Goal: Use online tool/utility: Utilize a website feature to perform a specific function

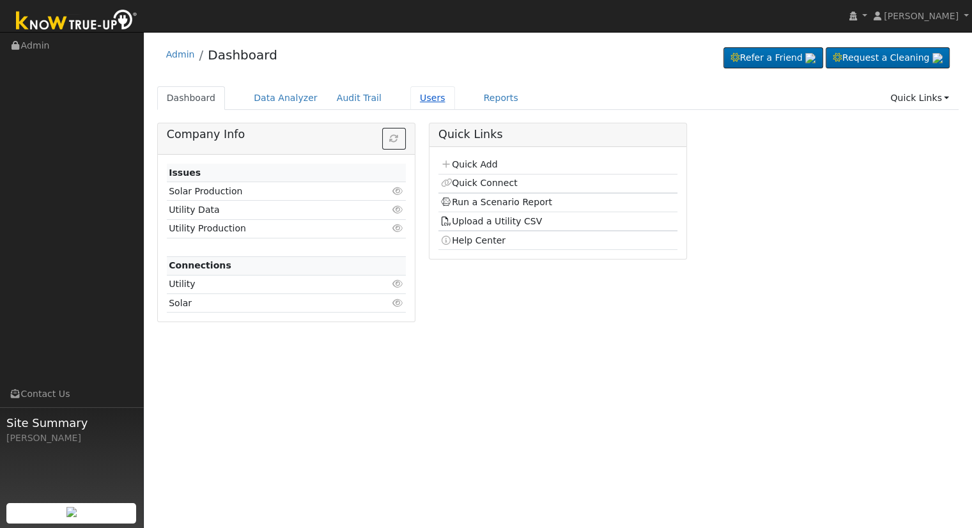
click at [410, 98] on link "Users" at bounding box center [432, 98] width 45 height 24
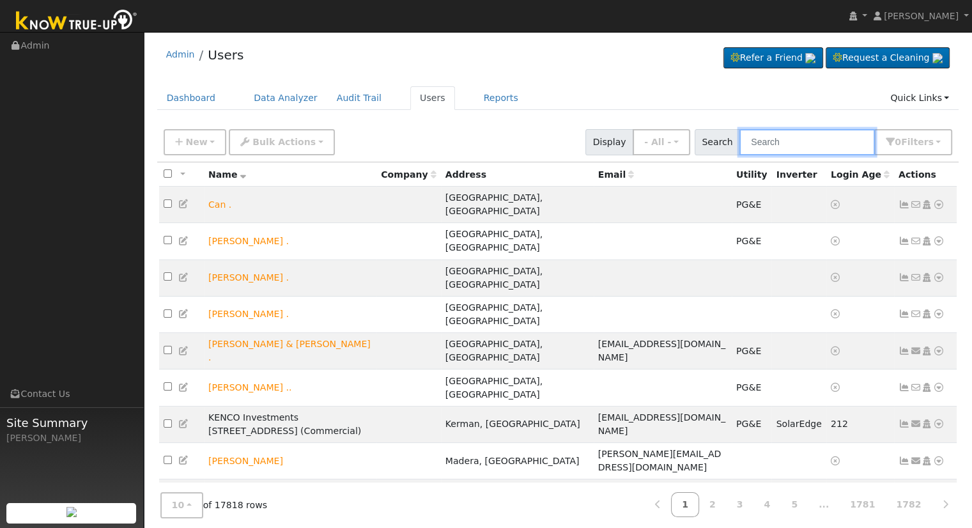
click at [770, 144] on input "text" at bounding box center [806, 142] width 135 height 26
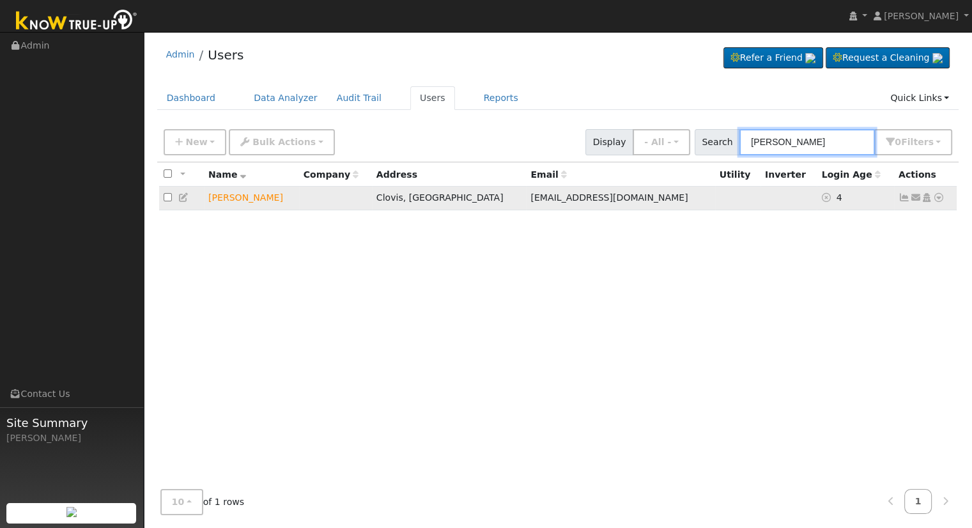
type input "[PERSON_NAME]"
click at [938, 196] on icon at bounding box center [938, 197] width 11 height 9
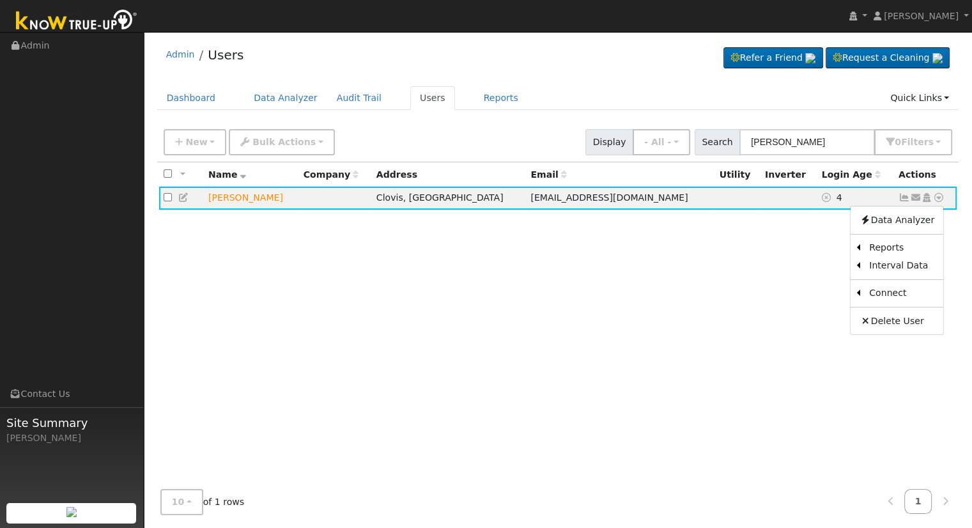
click at [733, 235] on div "All None All on page None on page Name Company Address Email Utility Inverter L…" at bounding box center [558, 320] width 802 height 317
click at [634, 101] on ul "Dashboard Data Analyzer Audit Trail Users Reports Quick Links Quick Add Quick C…" at bounding box center [558, 98] width 802 height 24
click at [936, 197] on icon at bounding box center [938, 197] width 11 height 9
click at [478, 223] on div "All None All on page None on page Name Company Address Email Utility Inverter L…" at bounding box center [558, 320] width 802 height 317
click at [581, 48] on div "Admin Users Refer a Friend Request a Cleaning" at bounding box center [558, 57] width 802 height 39
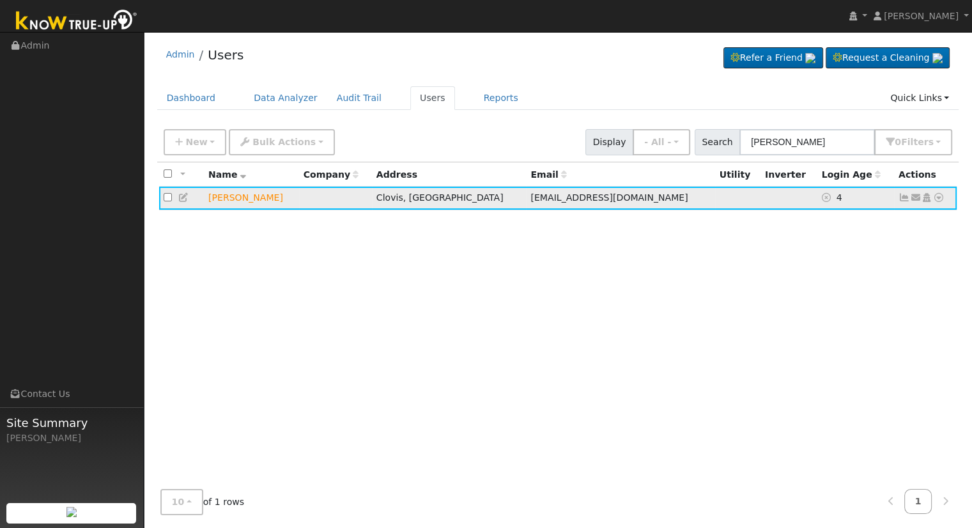
click at [936, 197] on icon at bounding box center [938, 197] width 11 height 9
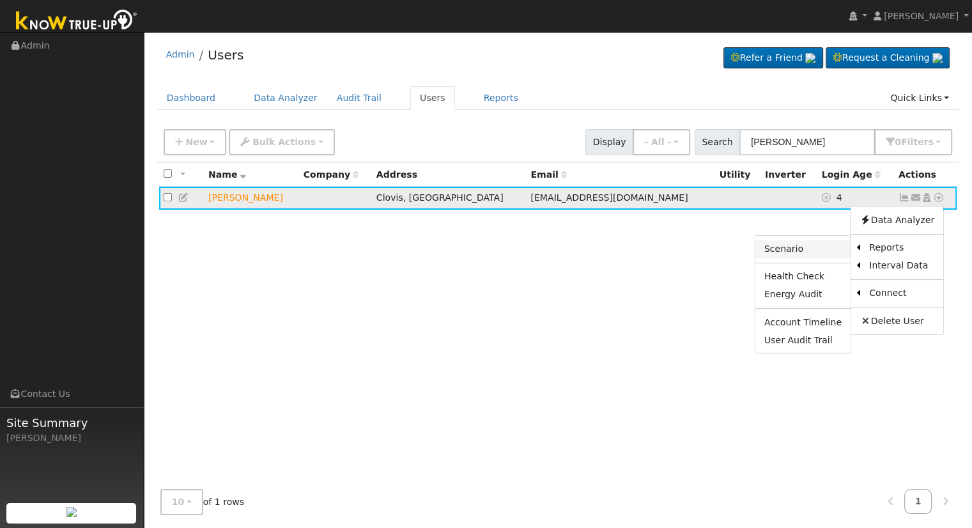
click at [820, 247] on link "Scenario" at bounding box center [802, 249] width 95 height 18
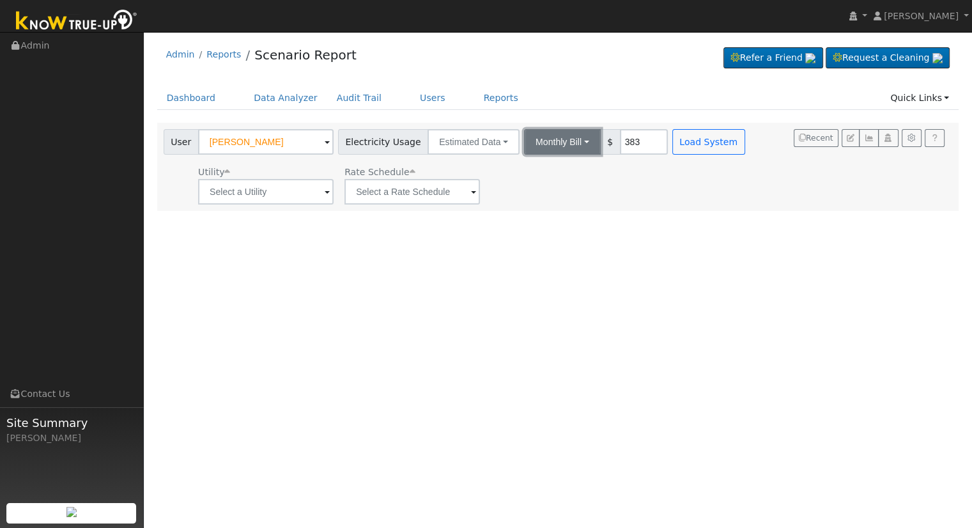
click at [551, 135] on button "Monthly Bill" at bounding box center [562, 142] width 77 height 26
click at [530, 168] on link "Annual Consumption" at bounding box center [545, 170] width 112 height 18
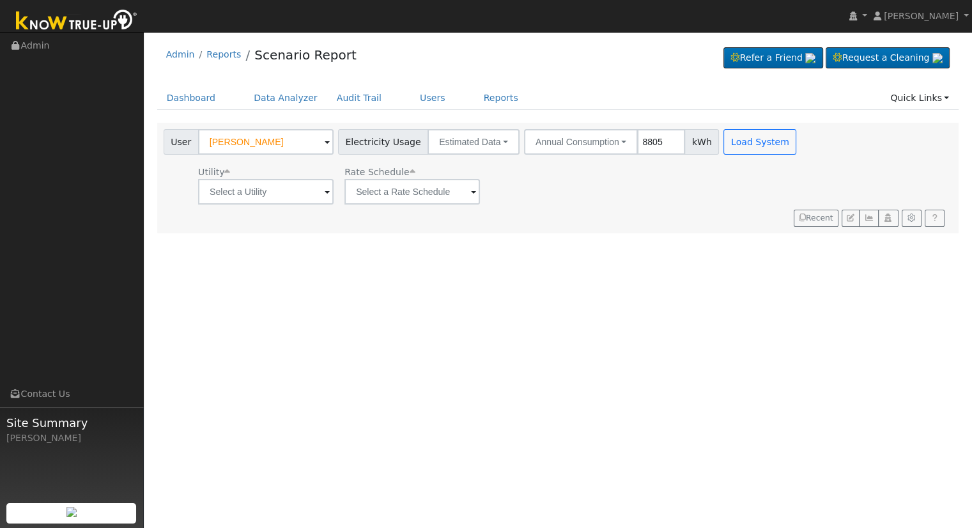
type input "8805"
click at [244, 191] on input "text" at bounding box center [265, 192] width 135 height 26
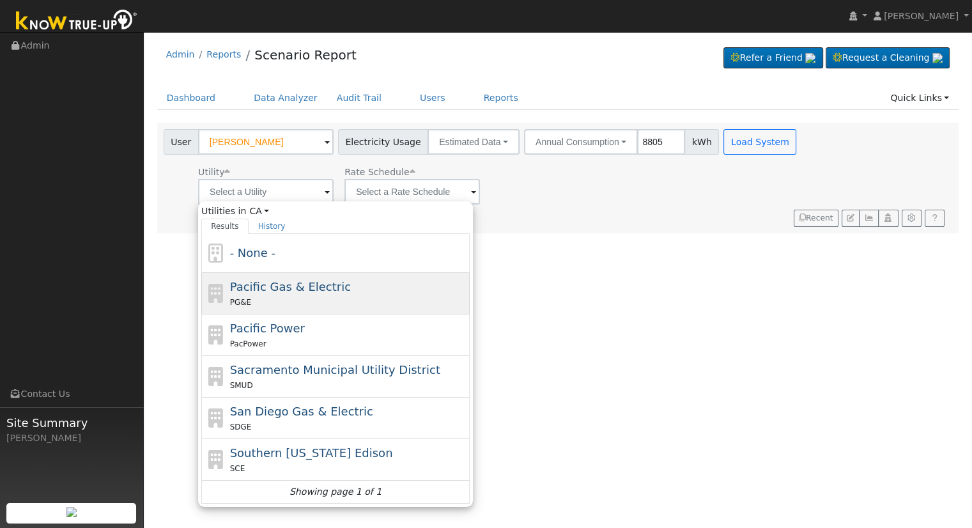
click at [322, 300] on div "PG&E" at bounding box center [348, 301] width 237 height 13
type input "Pacific Gas & Electric"
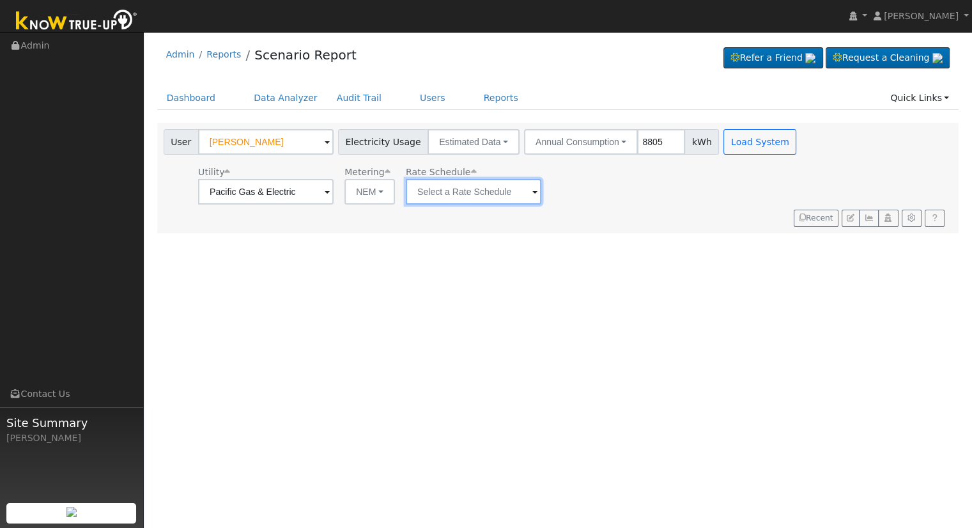
click at [333, 184] on input "text" at bounding box center [265, 192] width 135 height 26
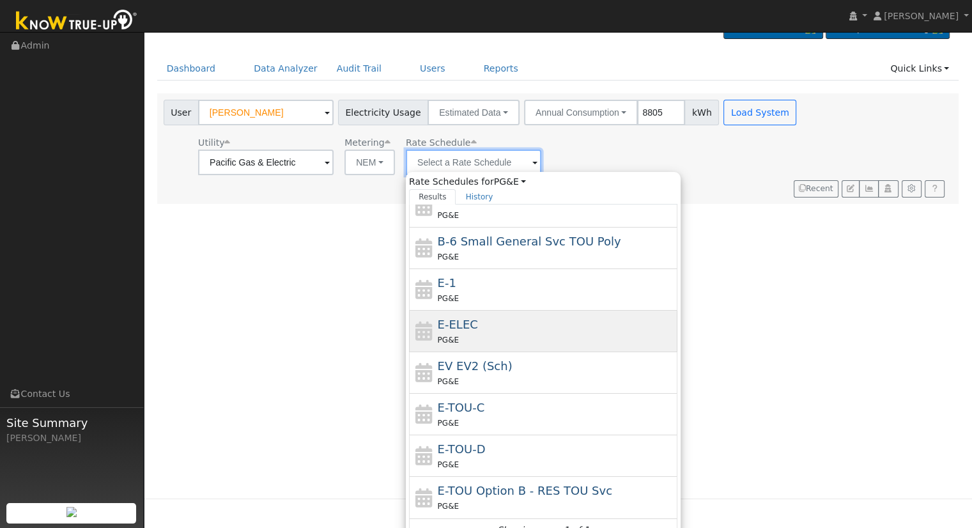
scroll to position [43, 0]
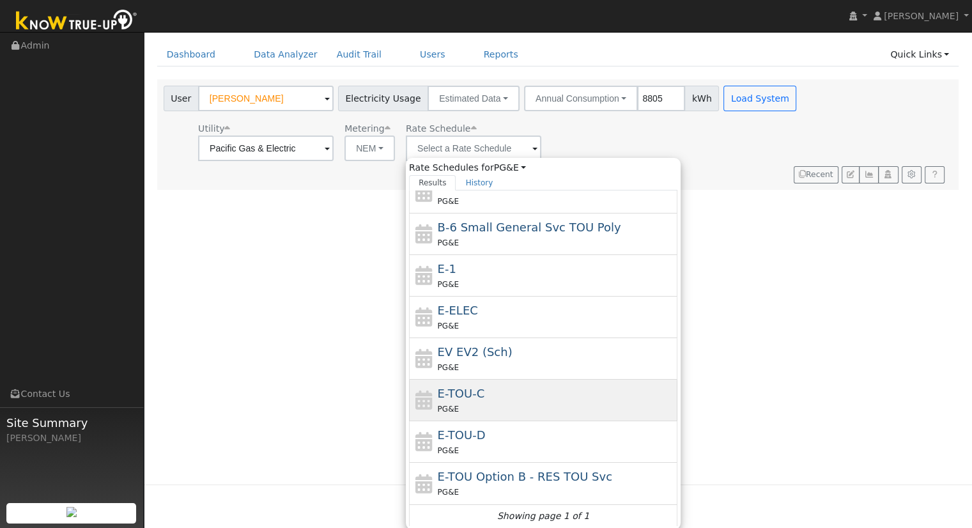
click at [480, 402] on div "PG&E" at bounding box center [556, 408] width 237 height 13
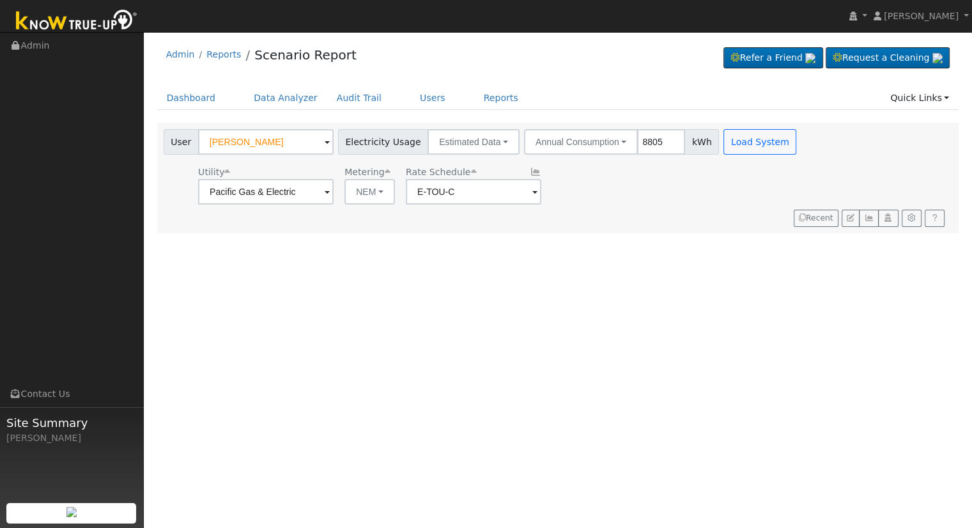
scroll to position [0, 0]
click at [333, 187] on input "E-TOU-C" at bounding box center [265, 192] width 135 height 26
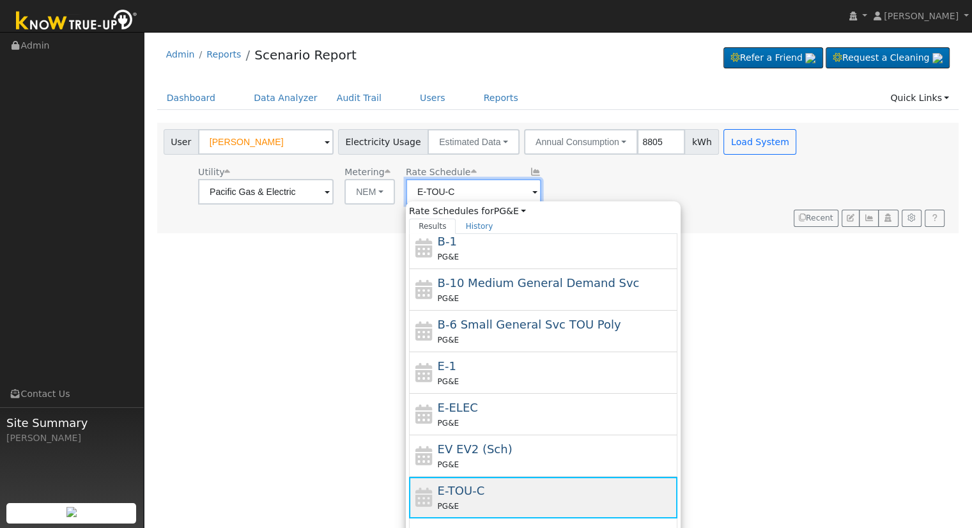
scroll to position [138, 0]
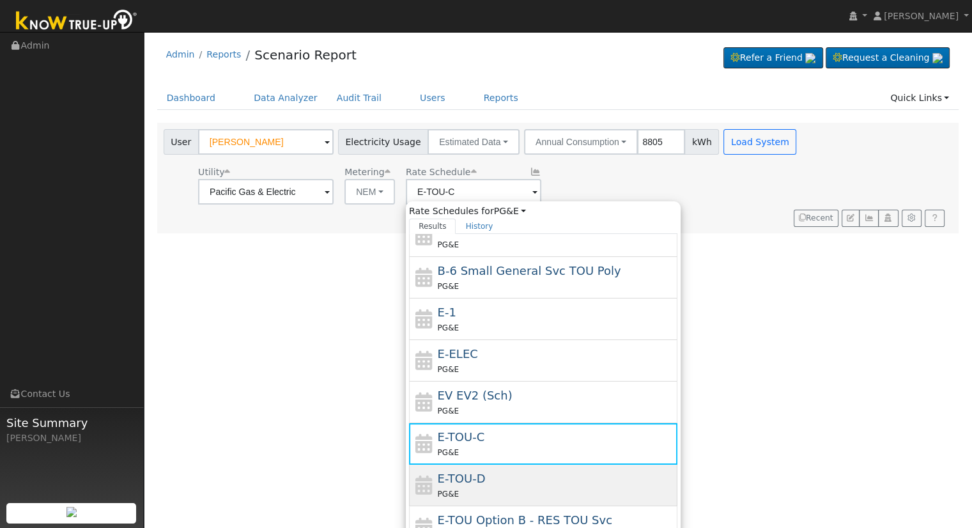
click at [438, 478] on span "E-TOU-D" at bounding box center [462, 477] width 48 height 13
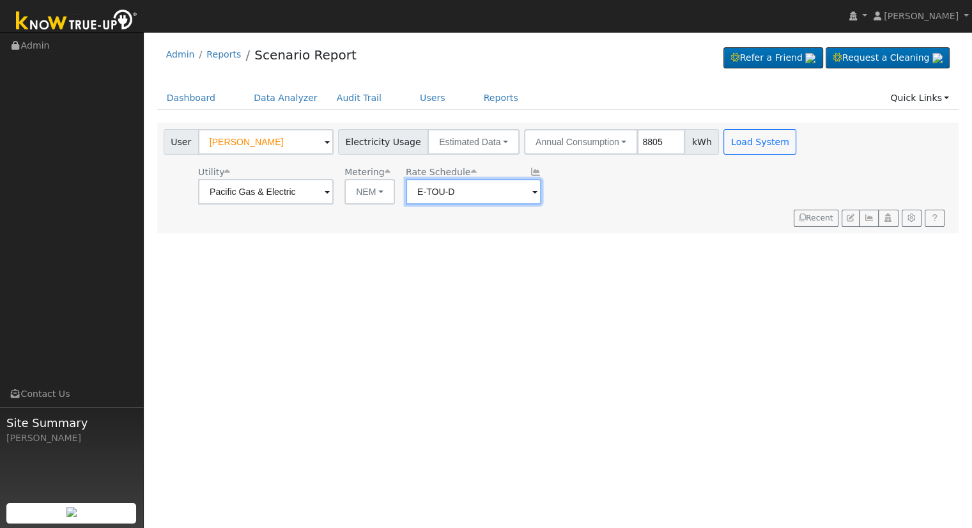
click at [333, 190] on input "E-TOU-D" at bounding box center [265, 192] width 135 height 26
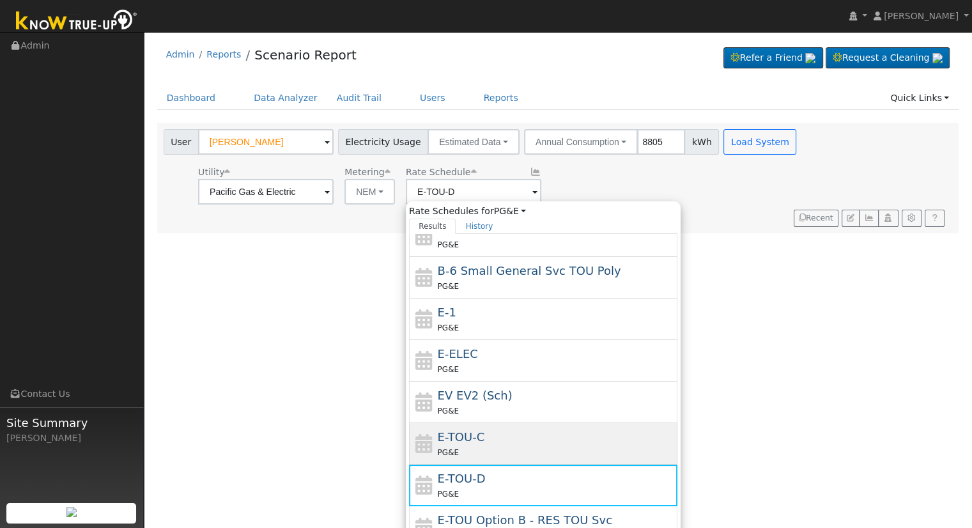
click at [485, 440] on div "E-TOU-C PG&E" at bounding box center [556, 443] width 237 height 31
type input "E-TOU-C"
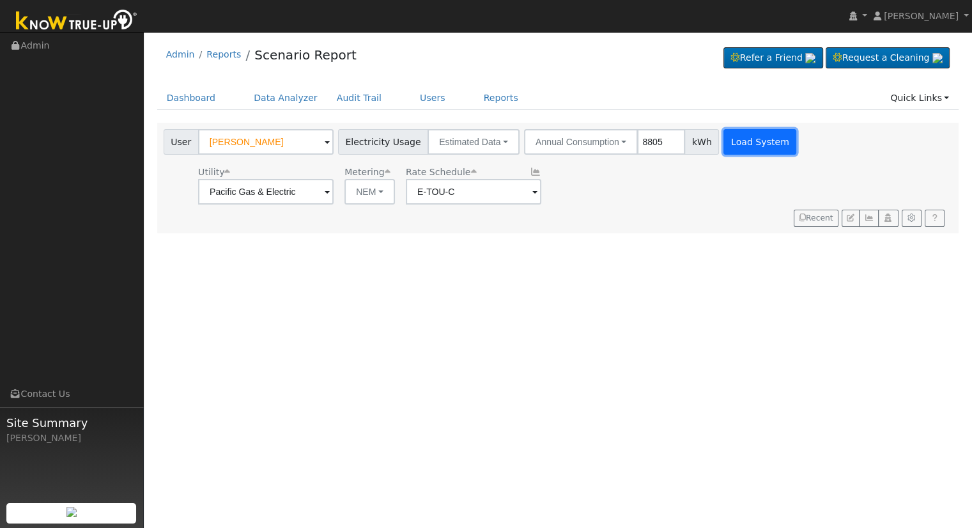
click at [735, 139] on button "Load System" at bounding box center [759, 142] width 73 height 26
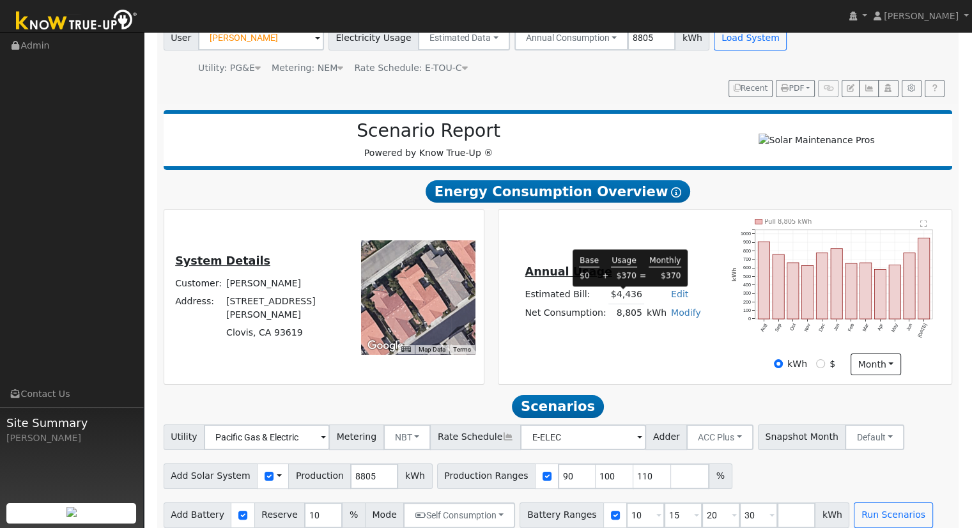
scroll to position [122, 0]
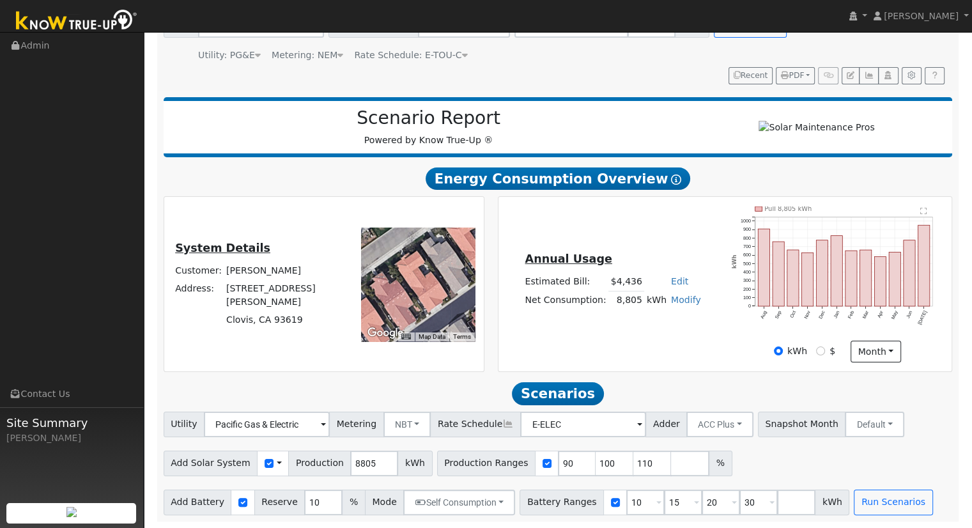
drag, startPoint x: 612, startPoint y: 302, endPoint x: 658, endPoint y: 303, distance: 46.0
click at [658, 303] on tr "Net Consumption: 8,805 kWh Modify Add Consumption Add Electric Vehicle Add Cons…" at bounding box center [613, 300] width 180 height 19
click at [603, 317] on div "Annual Usage Estimated Bill: $4,436 Edit Estimated Bill $ Annual Net Consumptio…" at bounding box center [724, 284] width 449 height 156
click at [584, 292] on td "Net Consumption:" at bounding box center [566, 300] width 86 height 19
drag, startPoint x: 613, startPoint y: 300, endPoint x: 657, endPoint y: 302, distance: 44.1
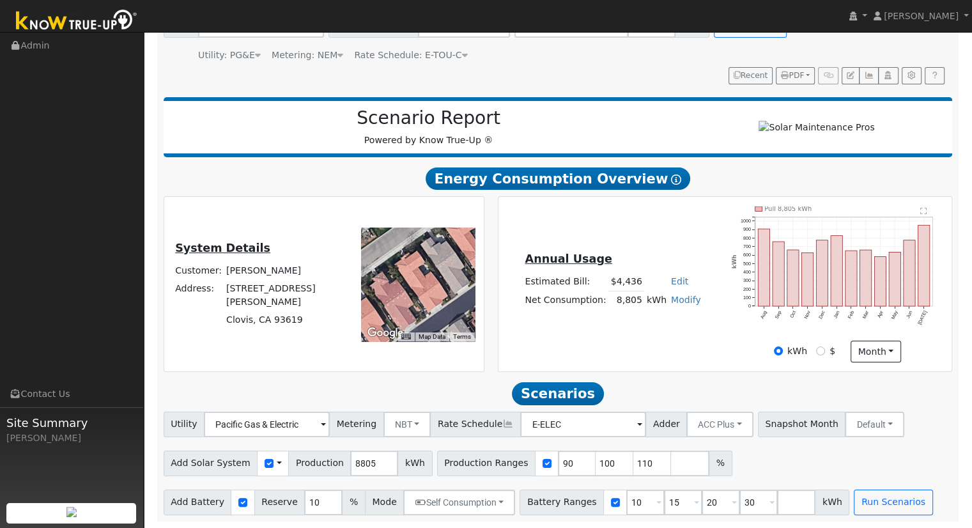
click at [657, 302] on tr "Net Consumption: 8,805 kWh Modify Add Consumption Add Electric Vehicle Add Cons…" at bounding box center [613, 300] width 180 height 19
click at [649, 330] on div "Annual Usage Estimated Bill: $4,436 Edit Estimated Bill $ Annual Net Consumptio…" at bounding box center [724, 284] width 449 height 156
click at [633, 458] on input "111" at bounding box center [652, 463] width 38 height 26
type input "1"
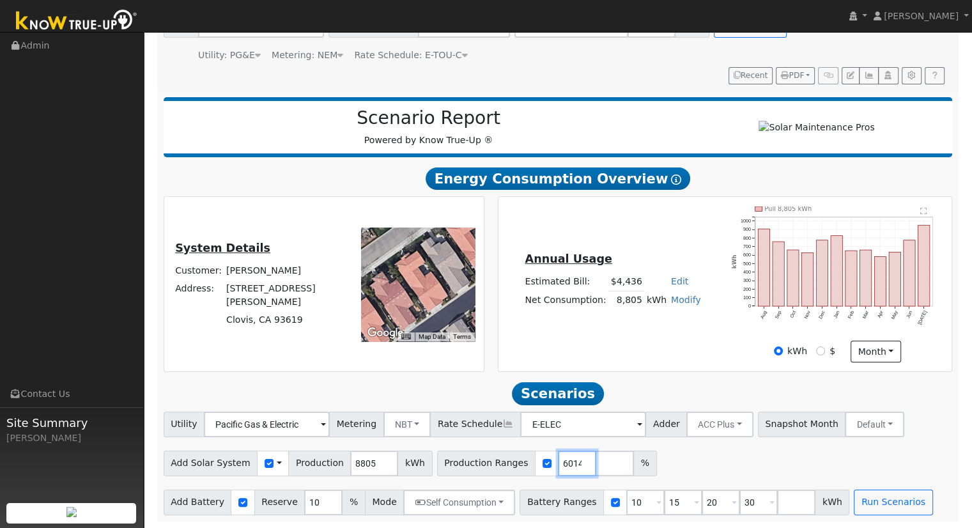
type input "123.816014"
click at [739, 497] on input "30" at bounding box center [758, 502] width 38 height 26
type input "3"
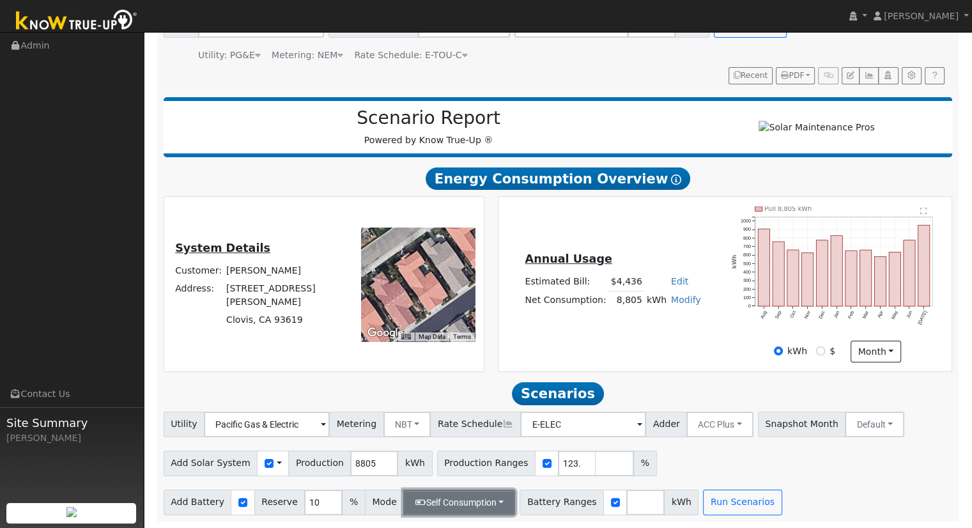
click at [475, 504] on button "Self Consumption" at bounding box center [459, 502] width 112 height 26
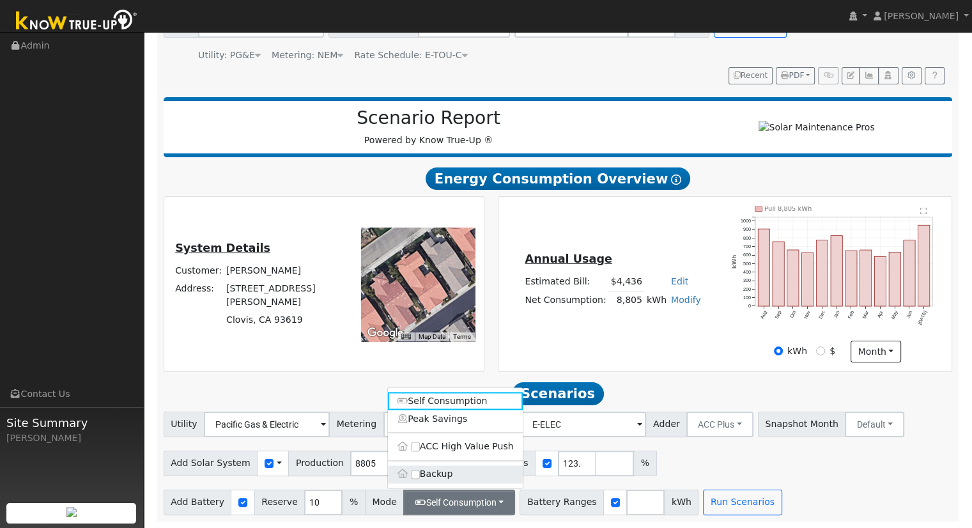
click at [445, 474] on label "Backup" at bounding box center [455, 474] width 135 height 18
click at [420, 474] on input "Backup" at bounding box center [415, 474] width 9 height 9
type input "20"
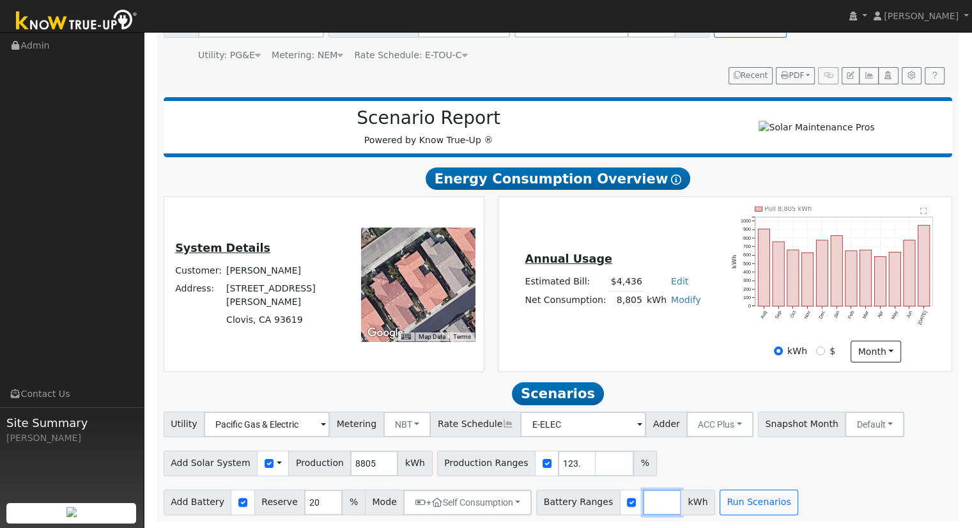
click at [643, 501] on input "number" at bounding box center [662, 502] width 38 height 26
type input "13.5"
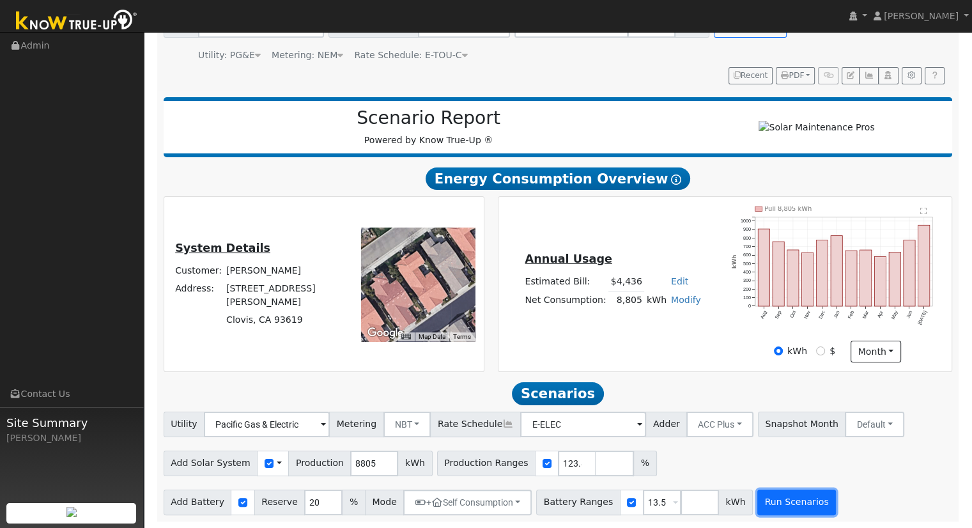
click at [757, 505] on button "Run Scenarios" at bounding box center [796, 502] width 79 height 26
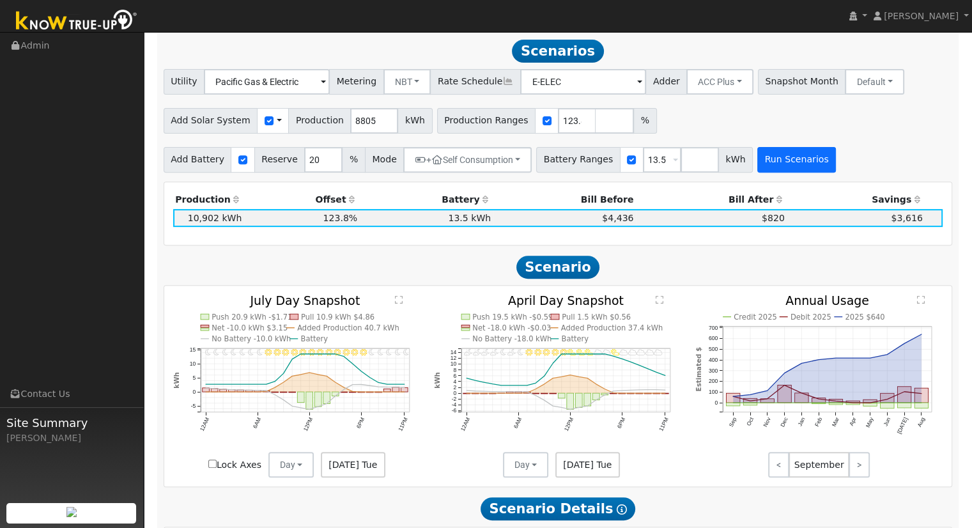
scroll to position [464, 0]
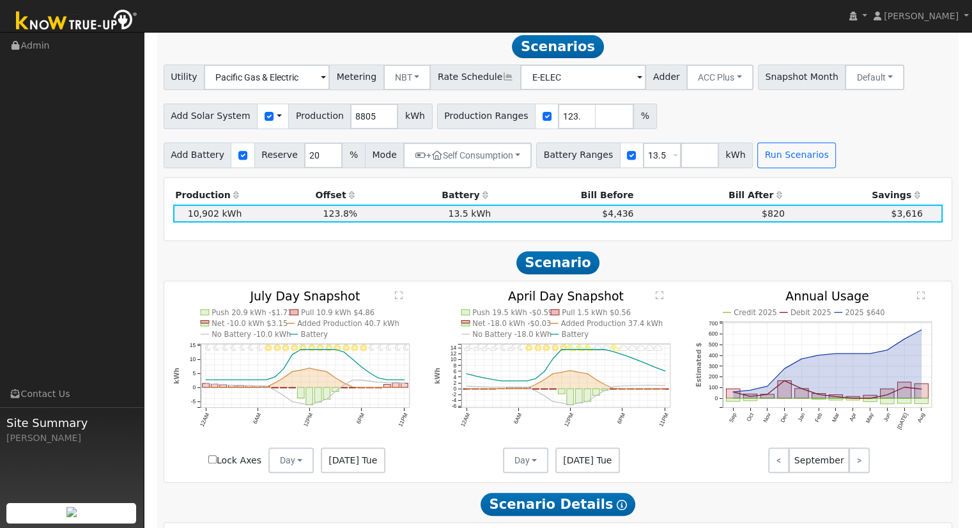
click at [707, 117] on div "Add Solar System Use CSV Data Production 8805 kWh Production Ranges 123.816014 %" at bounding box center [557, 114] width 793 height 30
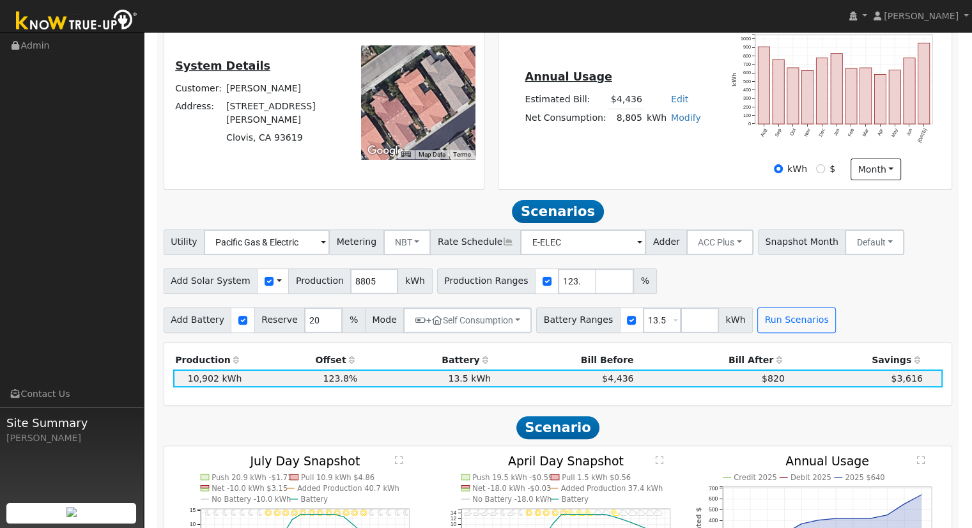
scroll to position [299, 0]
click at [705, 240] on button "ACC Plus" at bounding box center [719, 242] width 67 height 26
click at [708, 309] on link "SB-535" at bounding box center [705, 306] width 89 height 18
click at [757, 321] on button "Run Scenarios" at bounding box center [796, 320] width 79 height 26
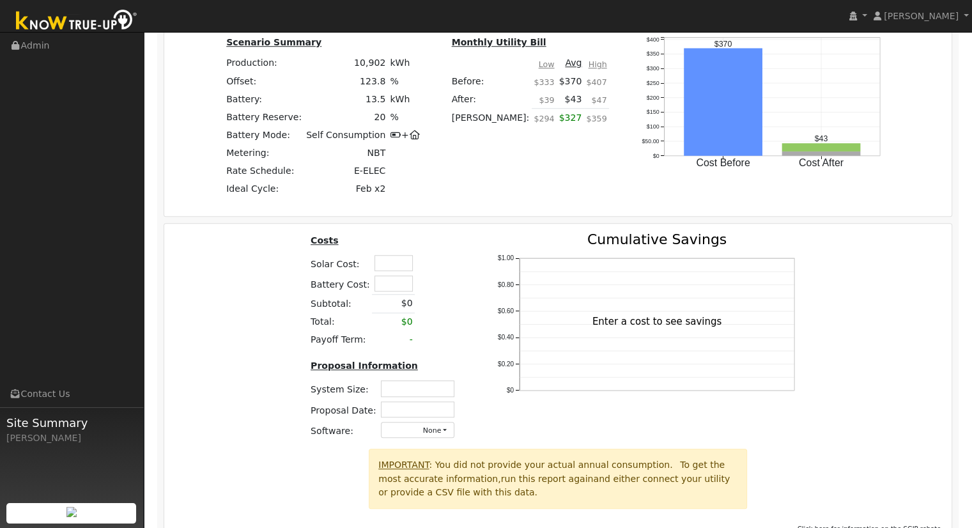
scroll to position [454, 0]
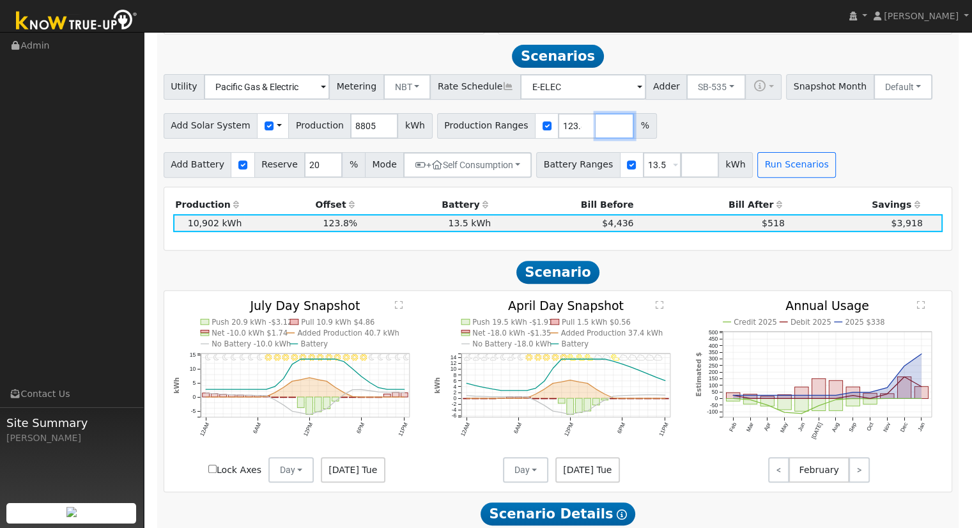
click at [595, 128] on input "number" at bounding box center [614, 126] width 38 height 26
type input "139.159568"
click at [757, 173] on button "Run Scenarios" at bounding box center [796, 165] width 79 height 26
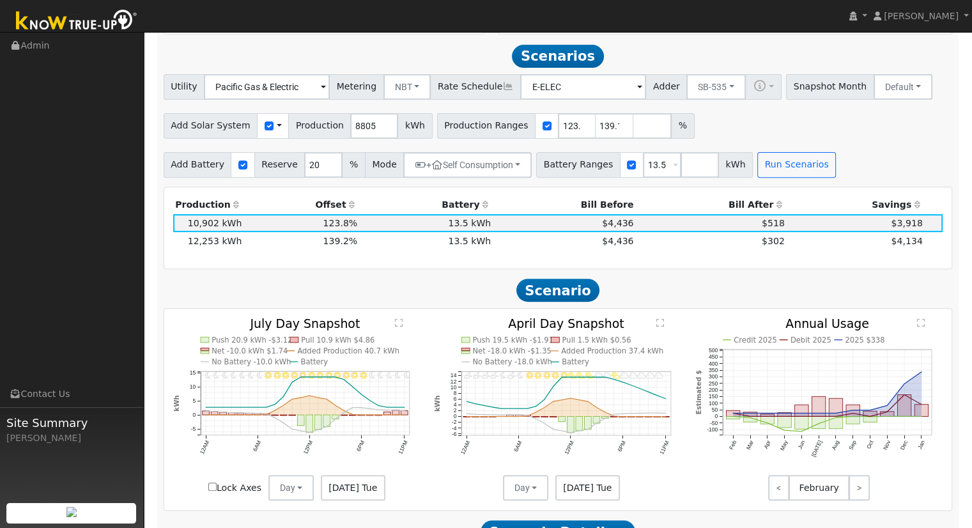
scroll to position [464, 0]
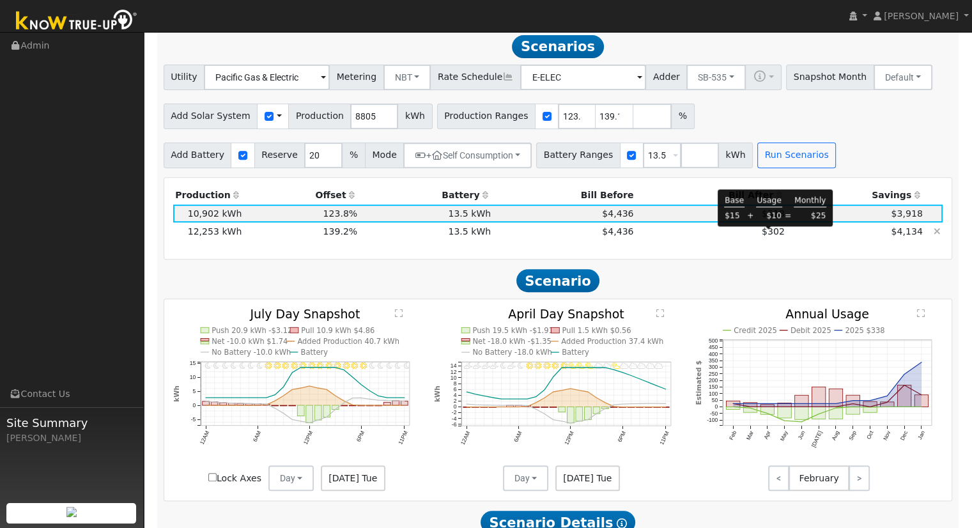
click at [771, 236] on span "$302" at bounding box center [772, 231] width 23 height 10
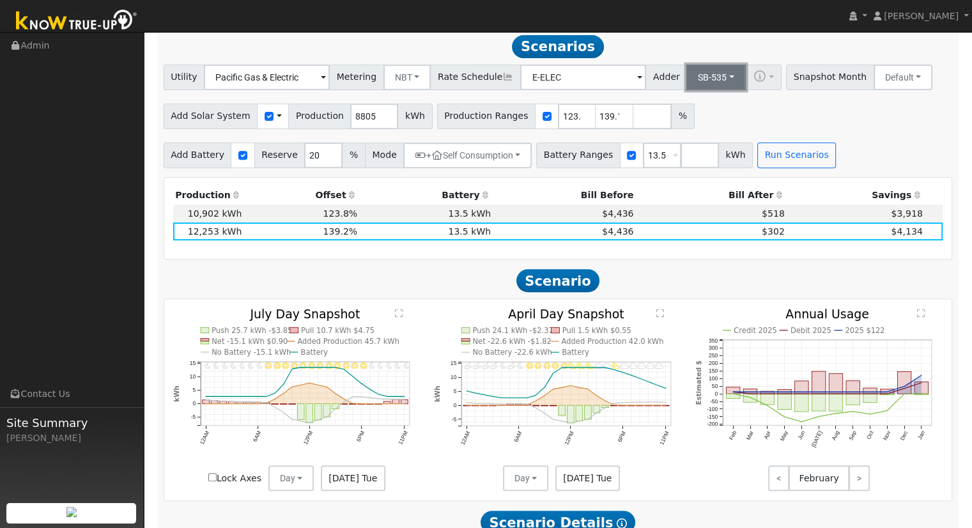
click at [696, 79] on button "SB-535" at bounding box center [715, 78] width 59 height 26
click at [703, 131] on link "ACC Plus" at bounding box center [705, 123] width 89 height 18
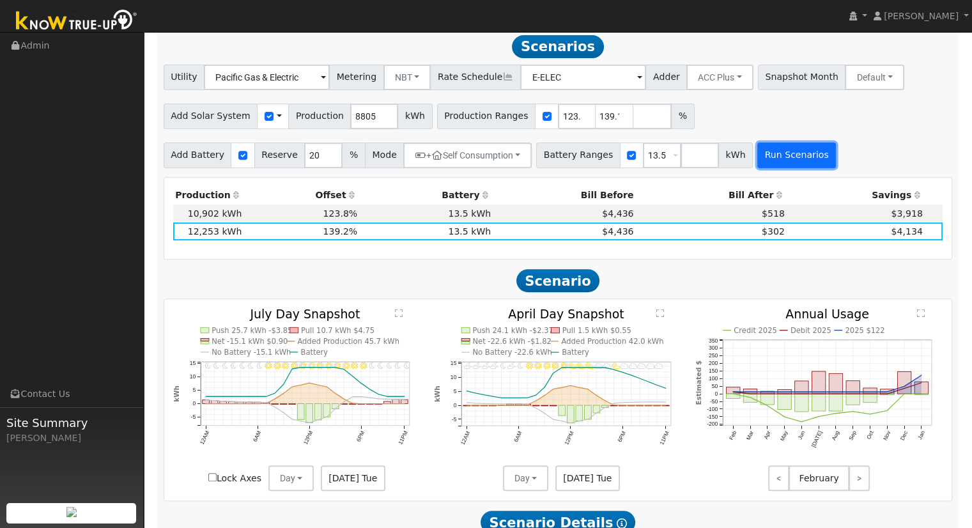
click at [776, 159] on button "Run Scenarios" at bounding box center [796, 155] width 79 height 26
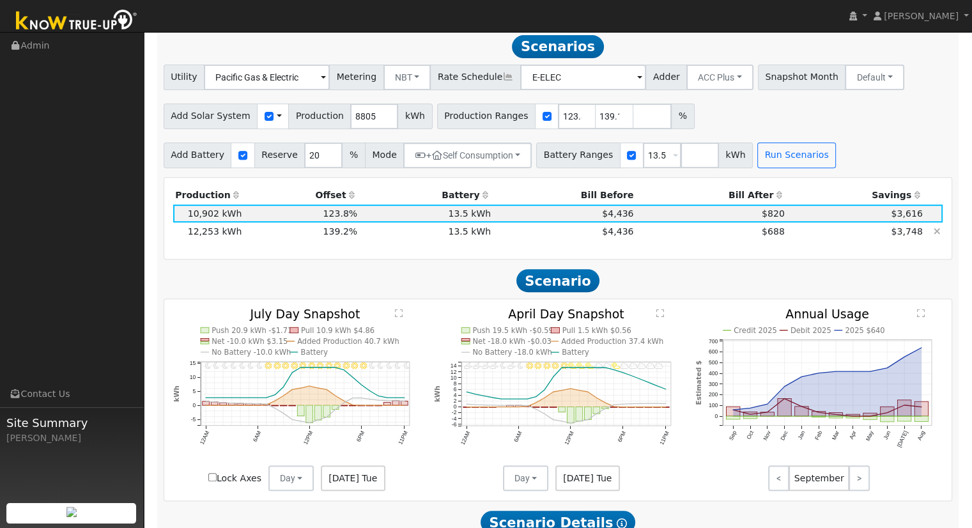
click at [675, 236] on td "$688" at bounding box center [711, 231] width 151 height 18
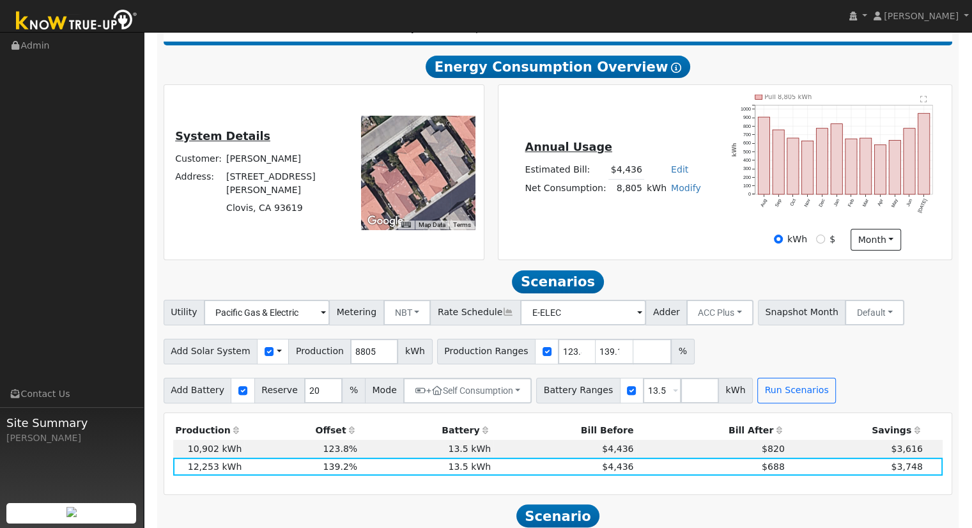
scroll to position [233, 0]
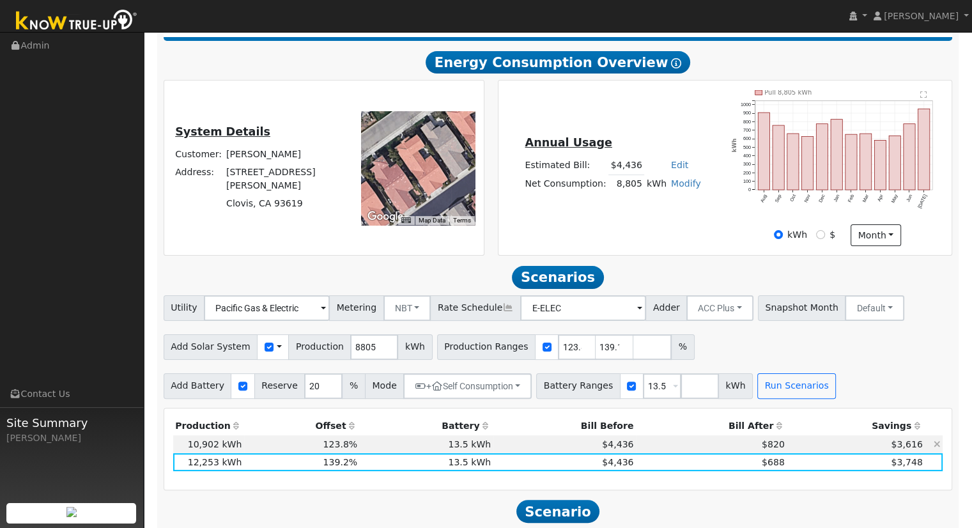
click at [935, 445] on icon at bounding box center [936, 443] width 7 height 9
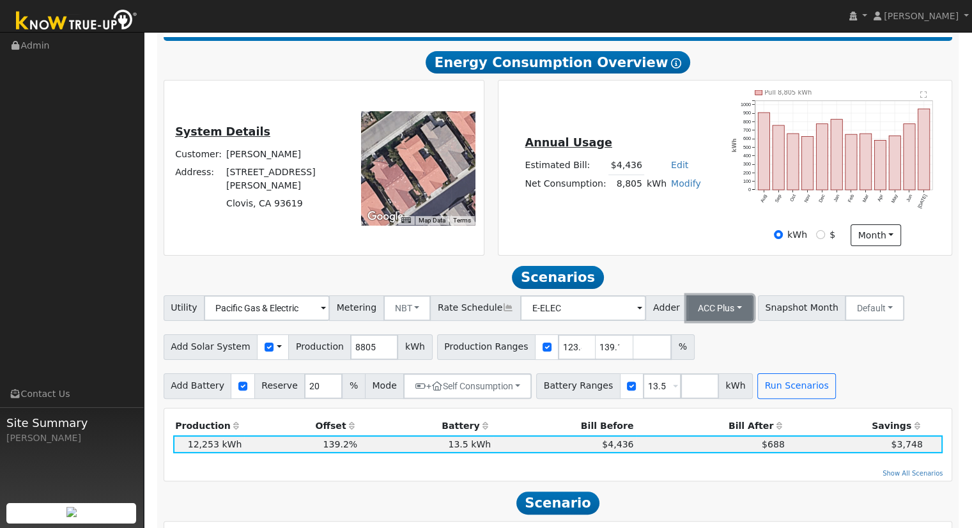
click at [703, 312] on button "ACC Plus" at bounding box center [719, 308] width 67 height 26
click at [702, 376] on link "SB-535" at bounding box center [705, 372] width 89 height 18
